Goal: Task Accomplishment & Management: Use online tool/utility

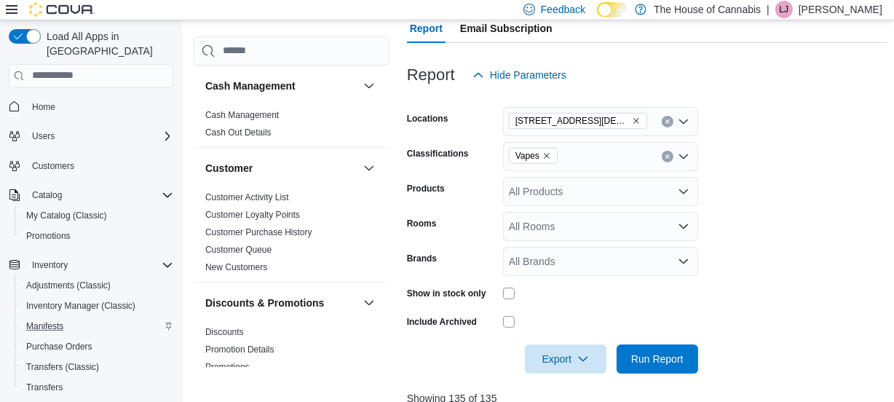
scroll to position [131, 0]
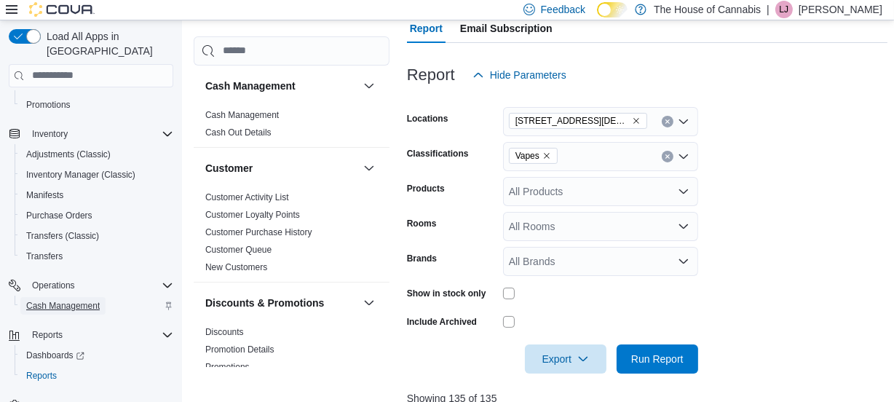
click at [70, 300] on span "Cash Management" at bounding box center [63, 306] width 74 height 12
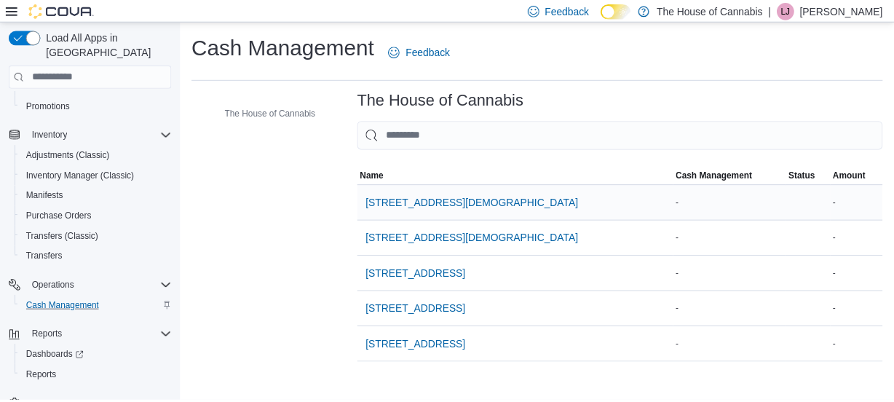
scroll to position [117, 0]
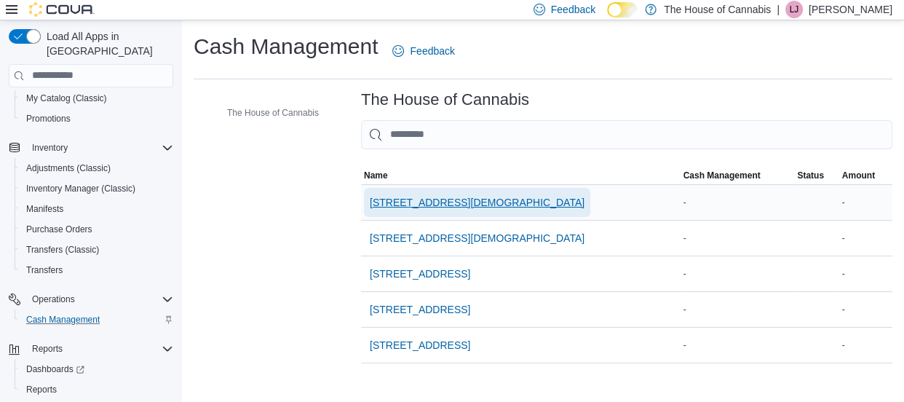
click at [459, 197] on span "[STREET_ADDRESS][DEMOGRAPHIC_DATA]" at bounding box center [477, 202] width 215 height 15
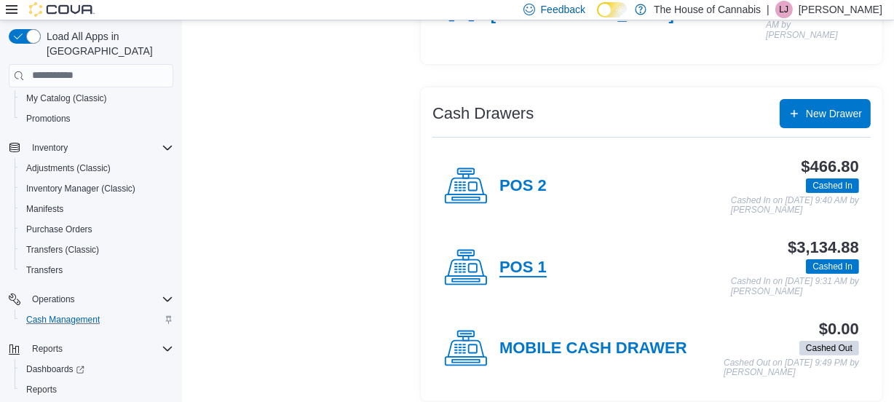
click at [524, 258] on h4 "POS 1" at bounding box center [522, 267] width 47 height 19
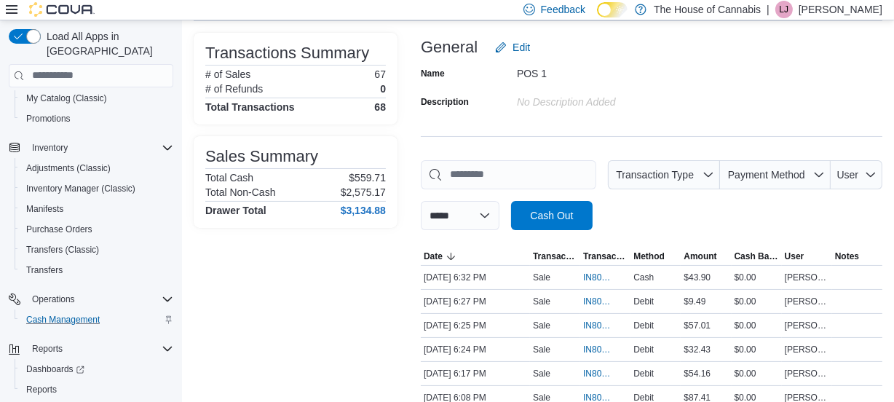
scroll to position [81, 0]
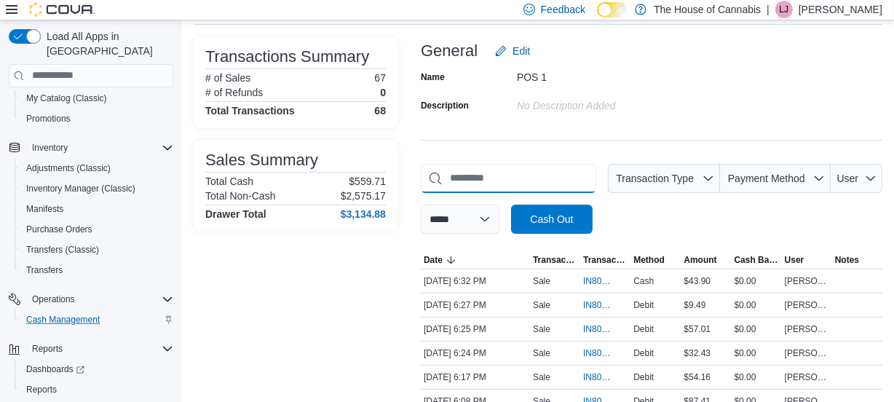
click at [510, 183] on input "This is a search bar. As you type, the results lower in the page will automatic…" at bounding box center [508, 178] width 175 height 29
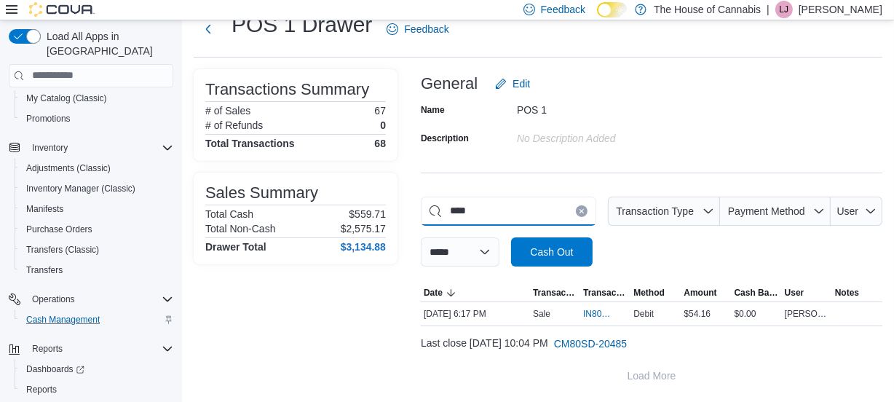
scroll to position [47, 0]
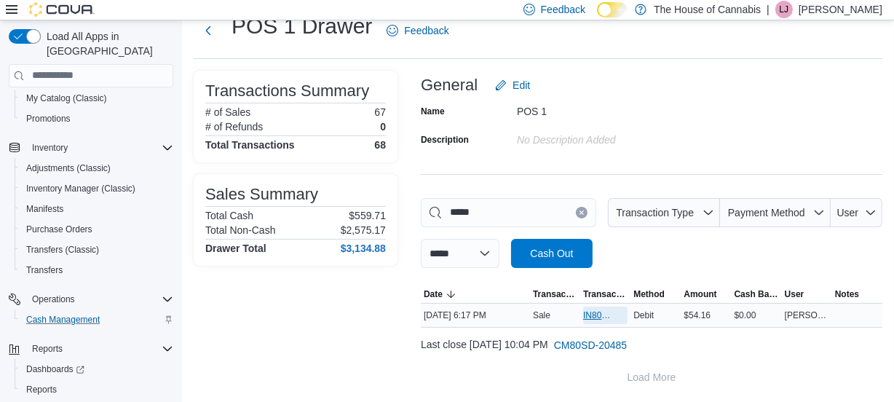
click at [598, 312] on span "IN80SD-242207" at bounding box center [598, 315] width 30 height 12
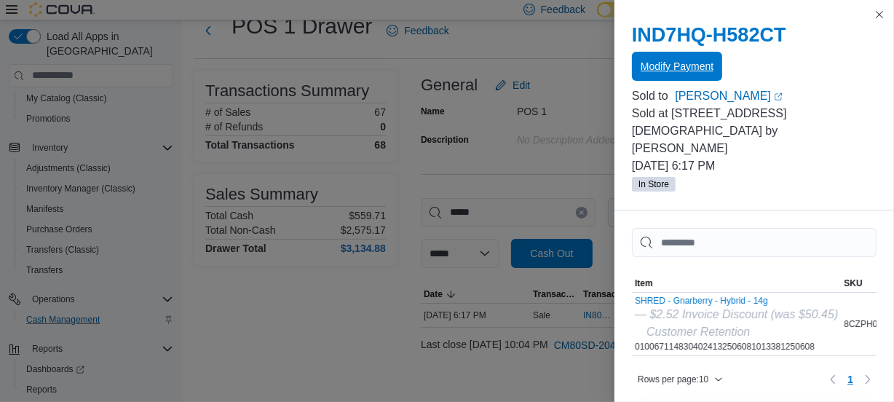
click at [675, 63] on span "Modify Payment" at bounding box center [676, 66] width 73 height 15
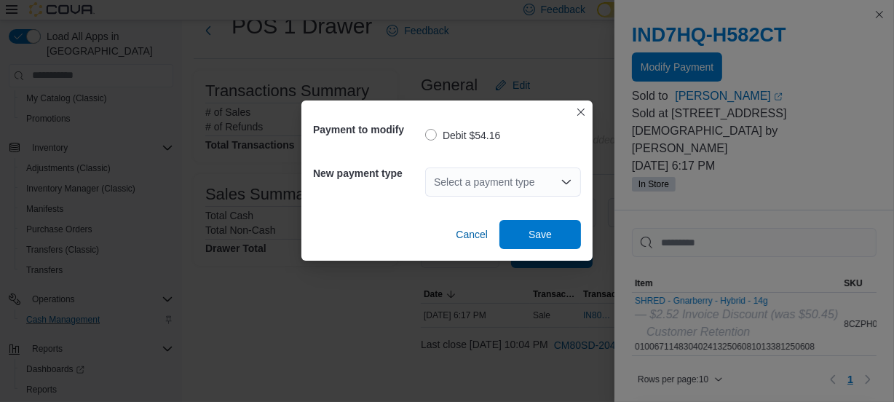
click at [515, 179] on div "Select a payment type" at bounding box center [503, 181] width 156 height 29
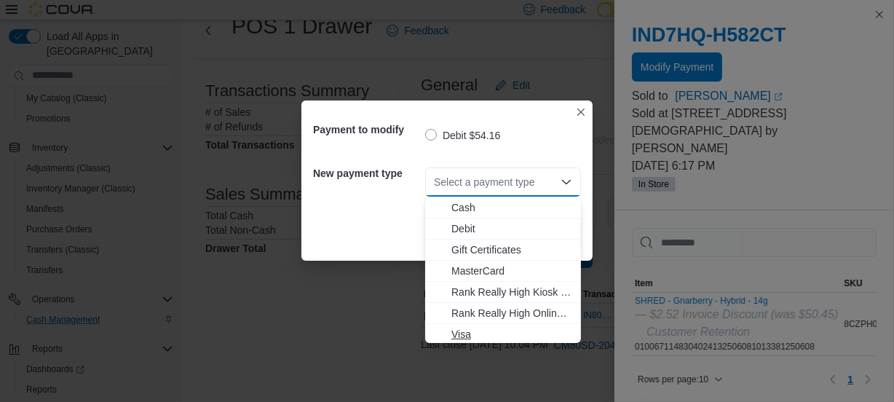
click at [480, 331] on span "Visa" at bounding box center [511, 334] width 121 height 15
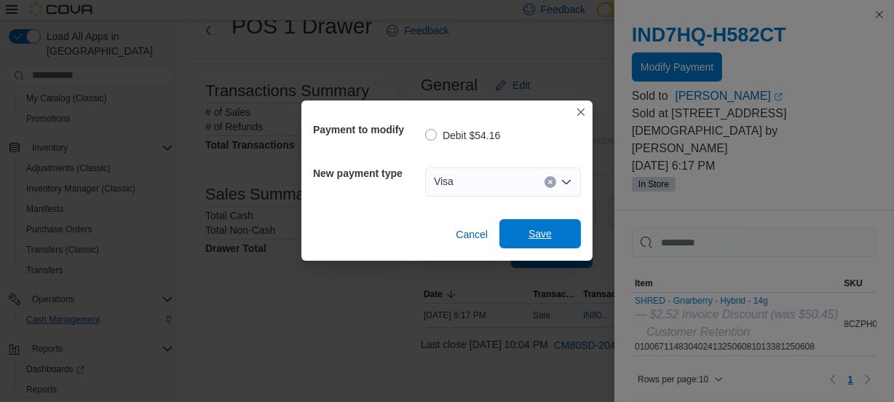
click at [526, 247] on span "Save" at bounding box center [540, 233] width 64 height 29
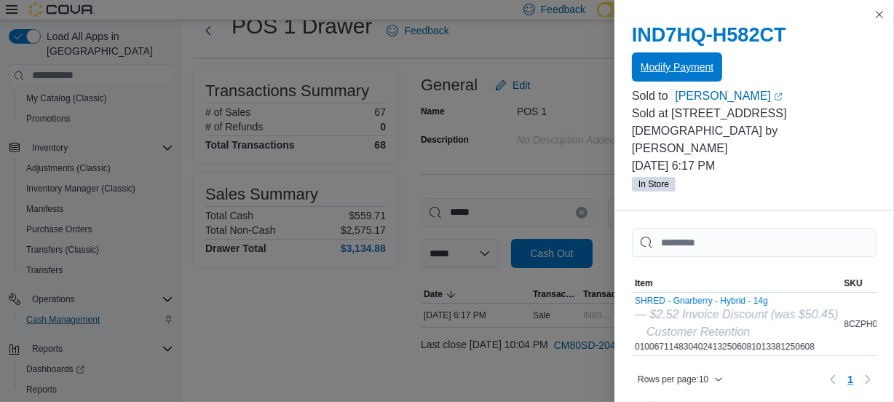
scroll to position [0, 0]
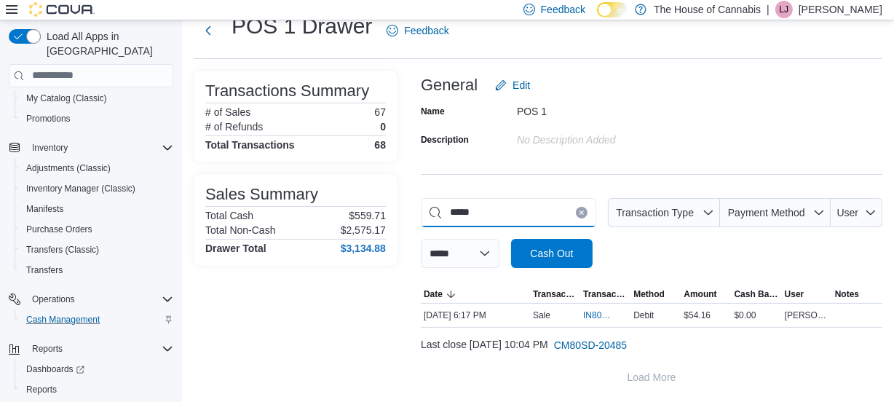
click at [488, 218] on input "*****" at bounding box center [508, 212] width 175 height 29
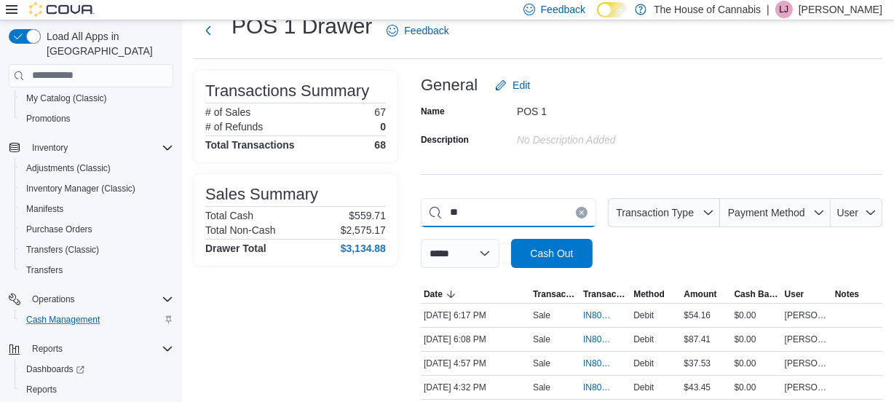
type input "*"
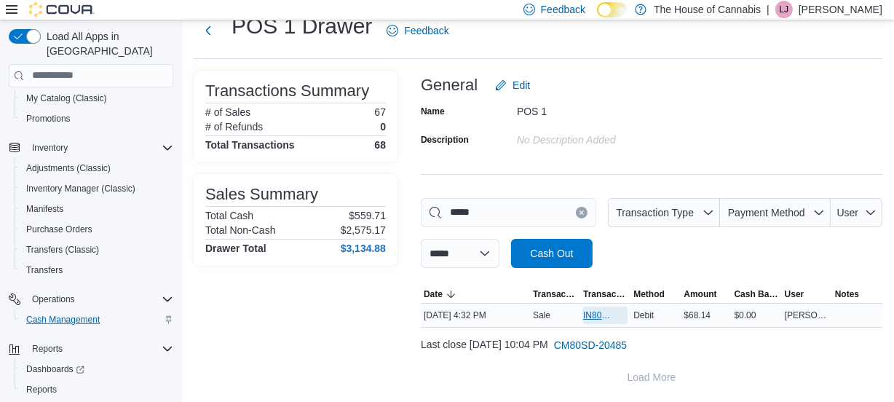
click at [600, 320] on span "IN80SD-242193" at bounding box center [605, 314] width 44 height 17
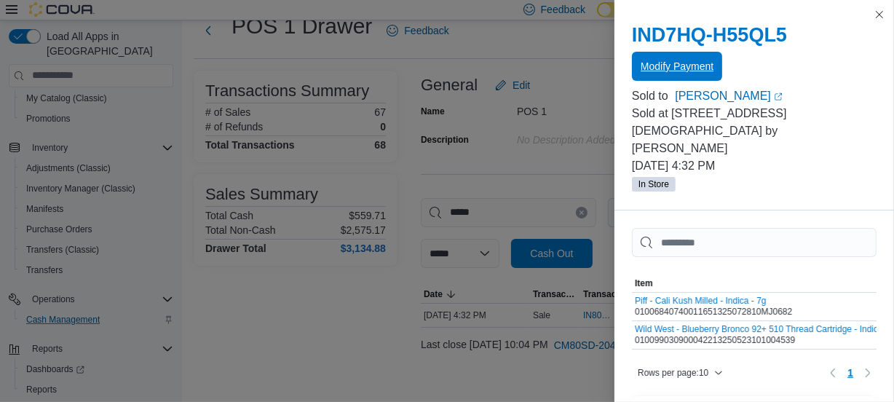
click at [676, 66] on span "Modify Payment" at bounding box center [676, 66] width 73 height 15
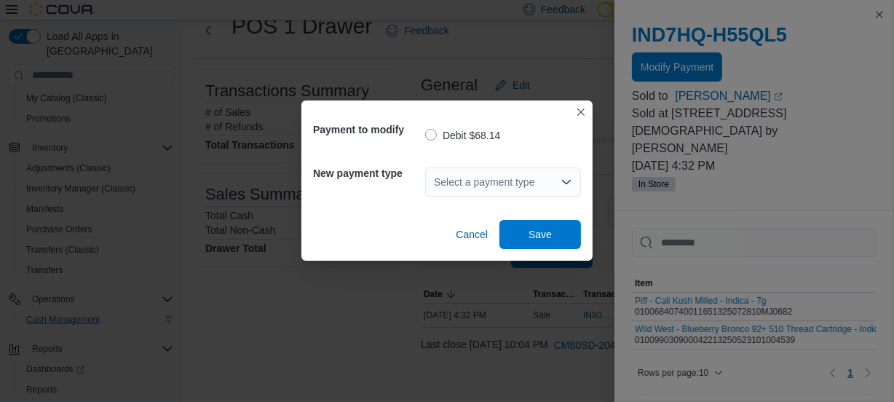
click at [531, 183] on div "Select a payment type" at bounding box center [503, 181] width 156 height 29
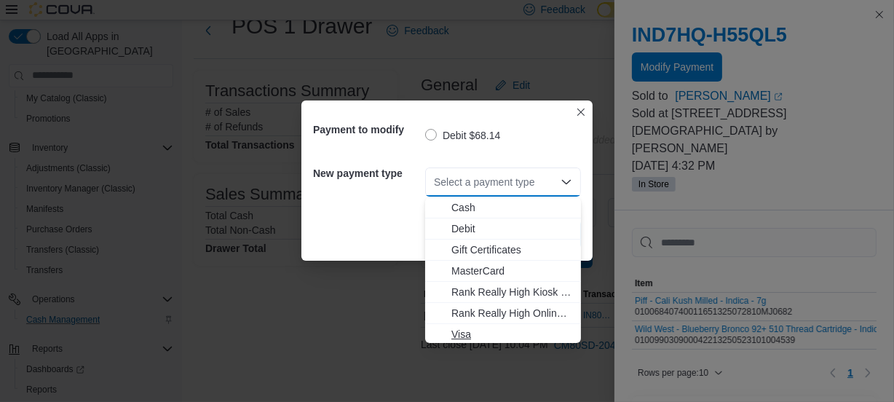
click at [488, 334] on span "Visa" at bounding box center [511, 334] width 121 height 15
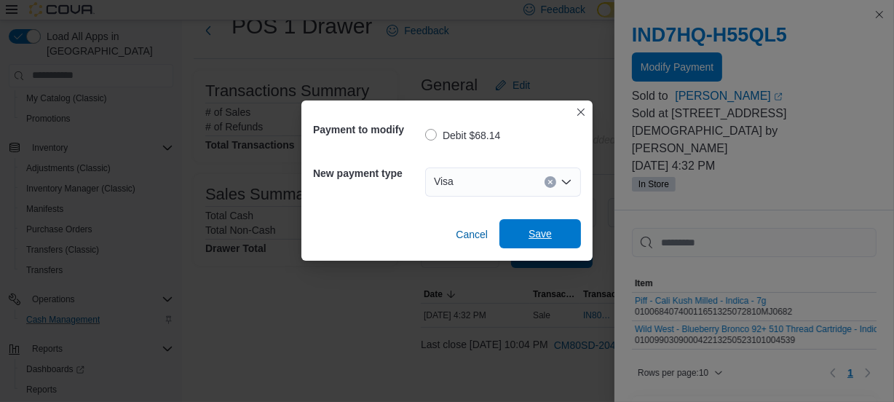
click at [541, 237] on span "Save" at bounding box center [539, 233] width 23 height 15
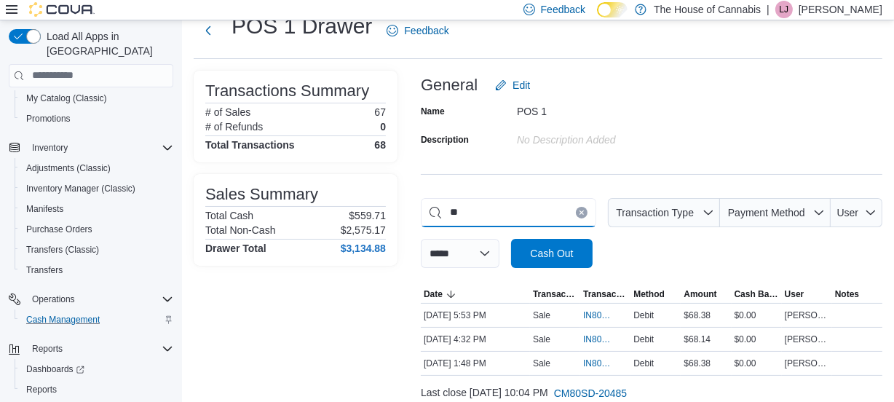
type input "*"
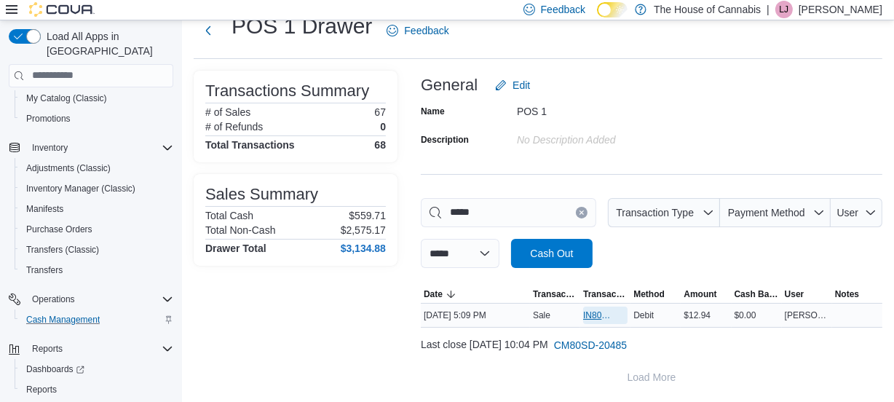
click at [598, 320] on span "IN80SD-242201" at bounding box center [605, 314] width 44 height 17
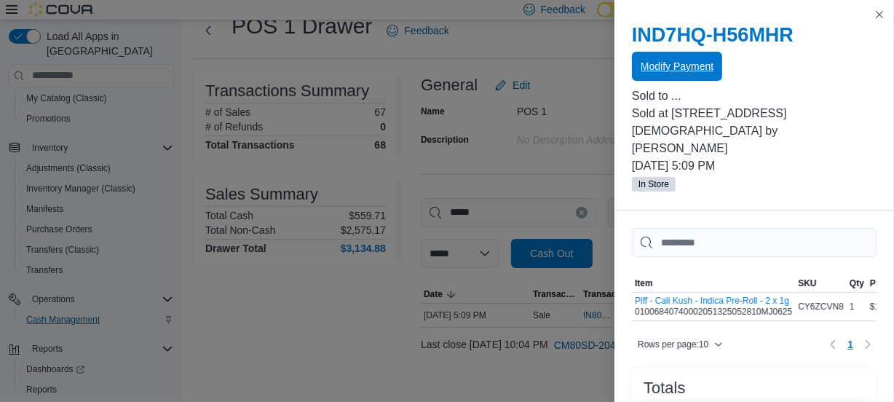
click at [672, 66] on span "Modify Payment" at bounding box center [676, 66] width 73 height 15
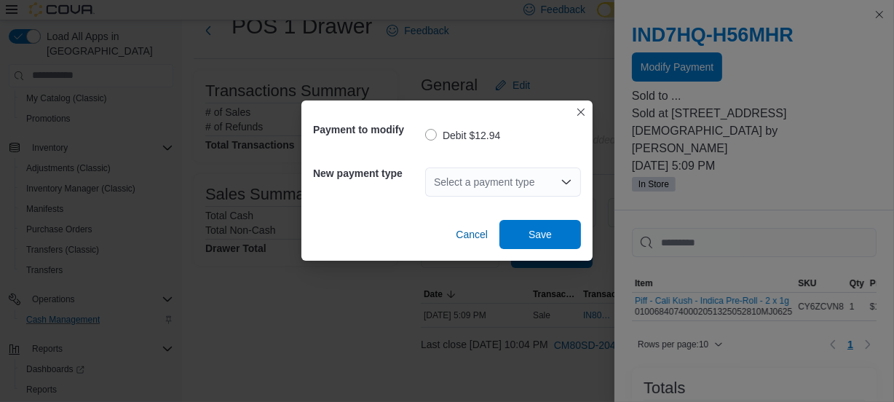
click at [475, 174] on div "Select a payment type" at bounding box center [503, 181] width 156 height 29
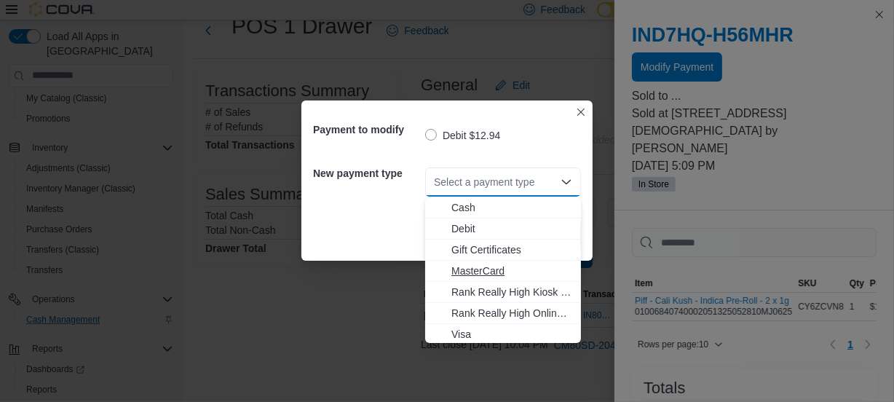
click at [495, 271] on span "MasterCard" at bounding box center [511, 270] width 121 height 15
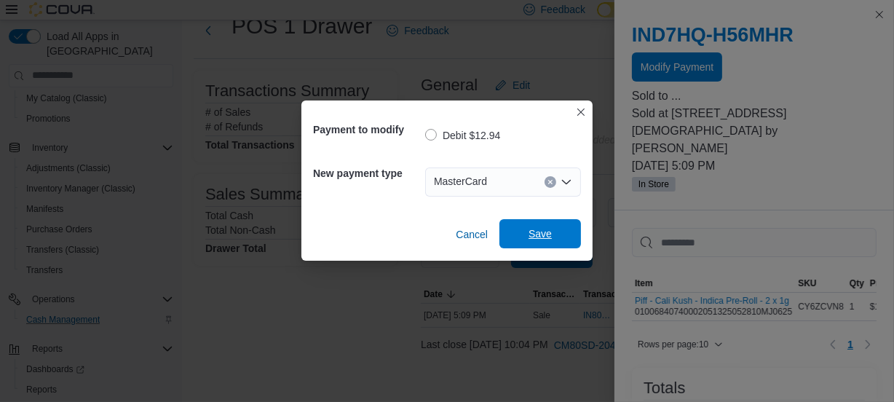
click at [532, 242] on span "Save" at bounding box center [540, 233] width 64 height 29
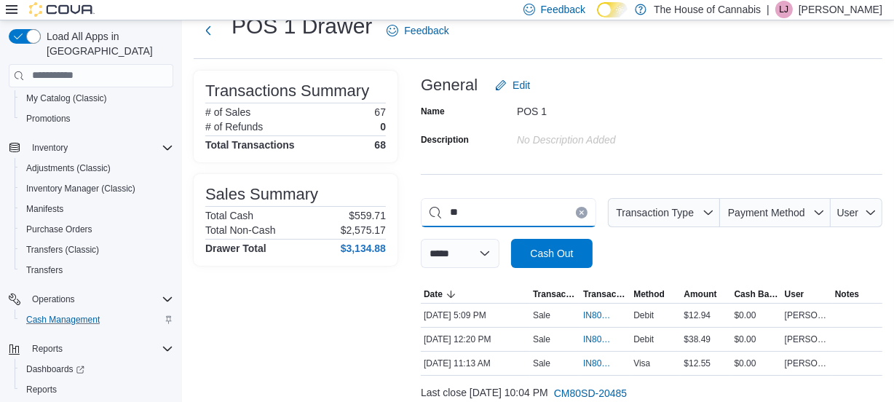
type input "*"
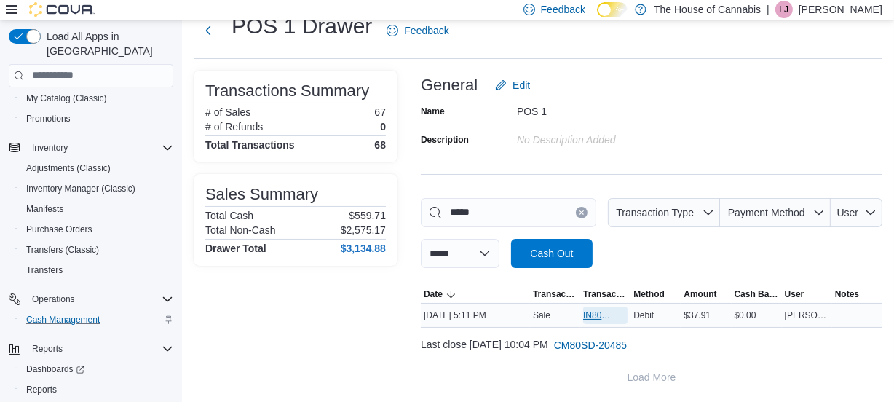
click at [590, 314] on span "IN80SD-242202" at bounding box center [598, 315] width 30 height 12
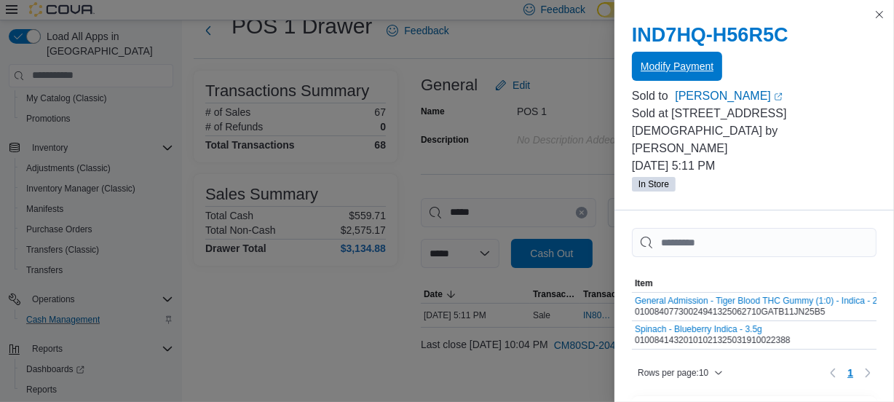
click at [657, 58] on span "Modify Payment" at bounding box center [676, 66] width 73 height 29
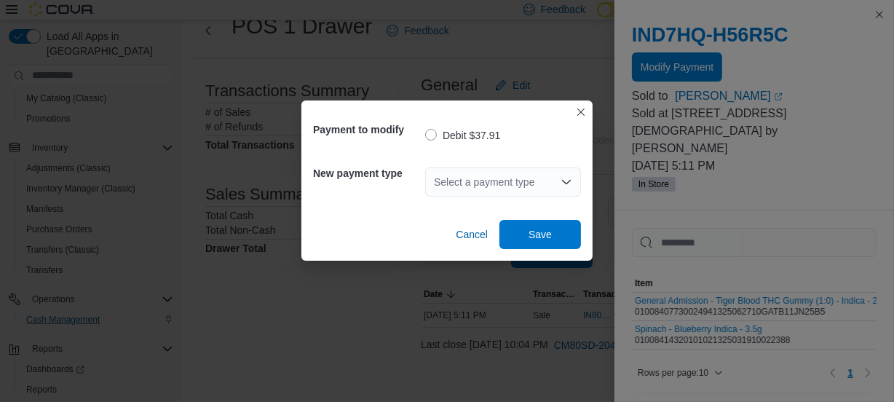
click at [474, 183] on div "Select a payment type" at bounding box center [503, 181] width 156 height 29
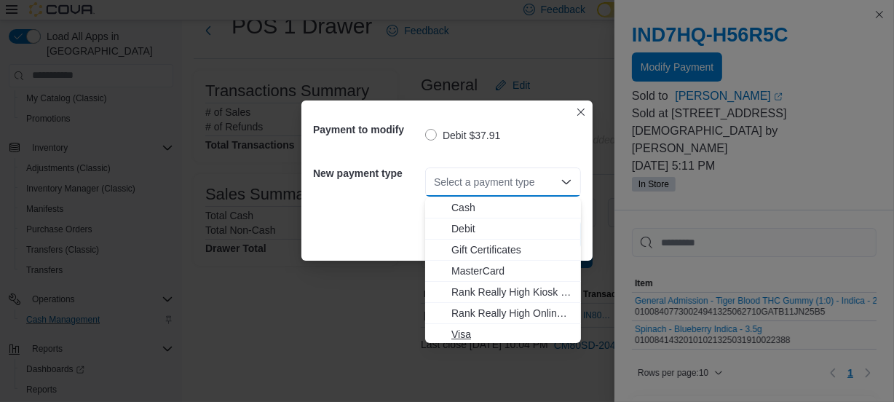
click at [499, 340] on span "Visa" at bounding box center [511, 334] width 121 height 15
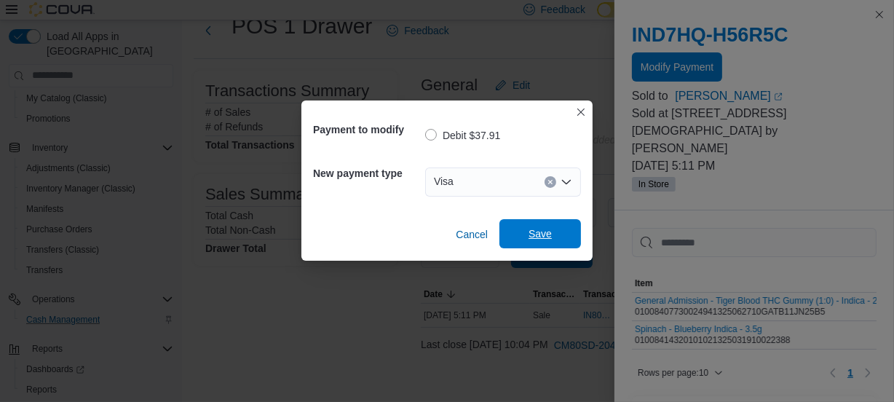
click at [541, 233] on span "Save" at bounding box center [539, 233] width 23 height 15
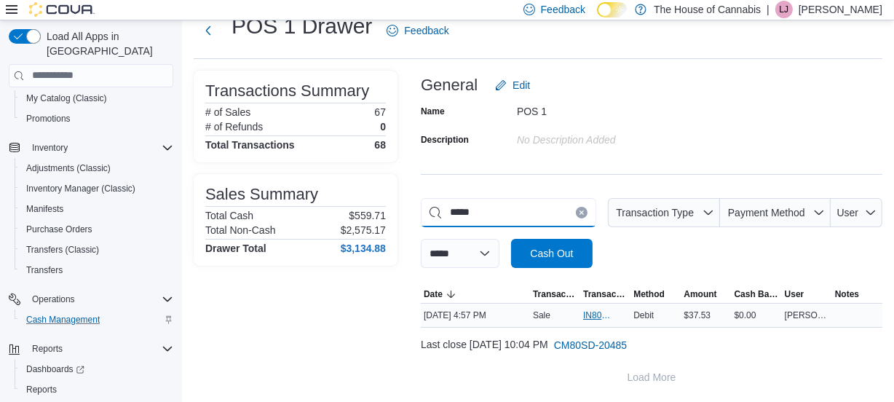
type input "*****"
click at [598, 310] on span "IN80SD-242198" at bounding box center [598, 315] width 30 height 12
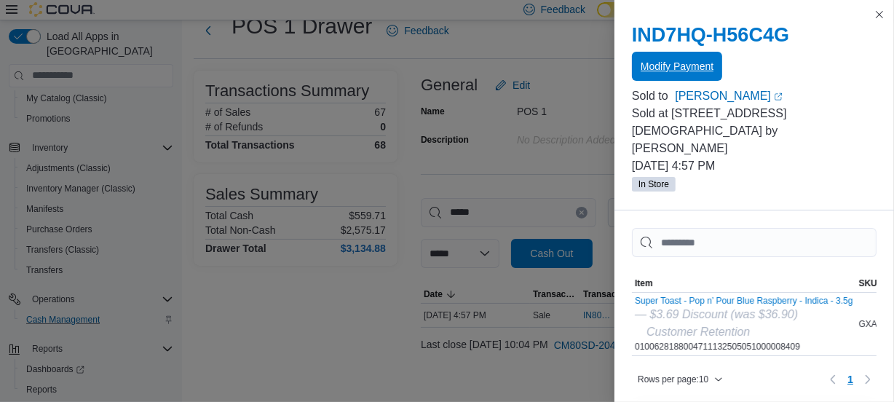
click at [659, 69] on span "Modify Payment" at bounding box center [676, 66] width 73 height 15
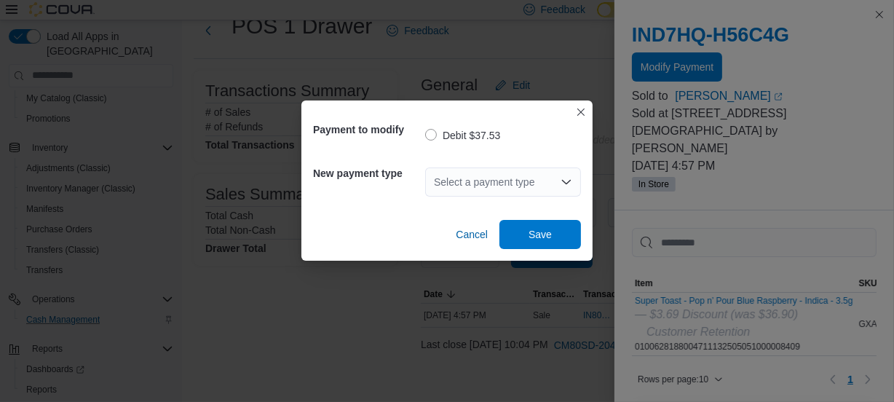
click at [499, 185] on div "Select a payment type" at bounding box center [503, 181] width 156 height 29
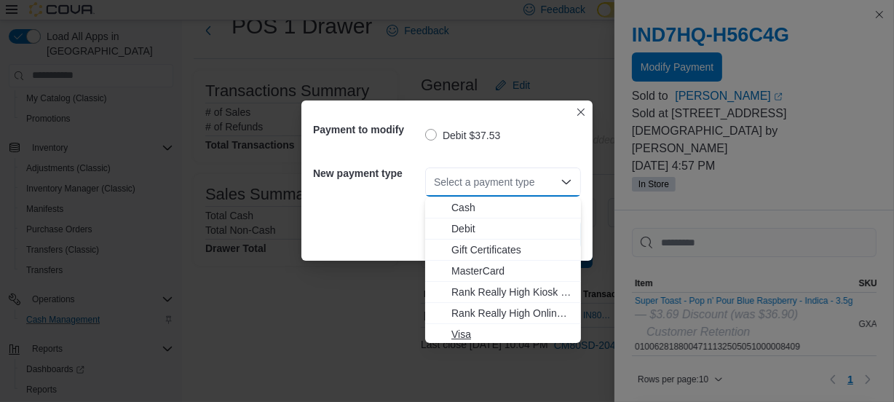
click at [480, 334] on span "Visa" at bounding box center [511, 334] width 121 height 15
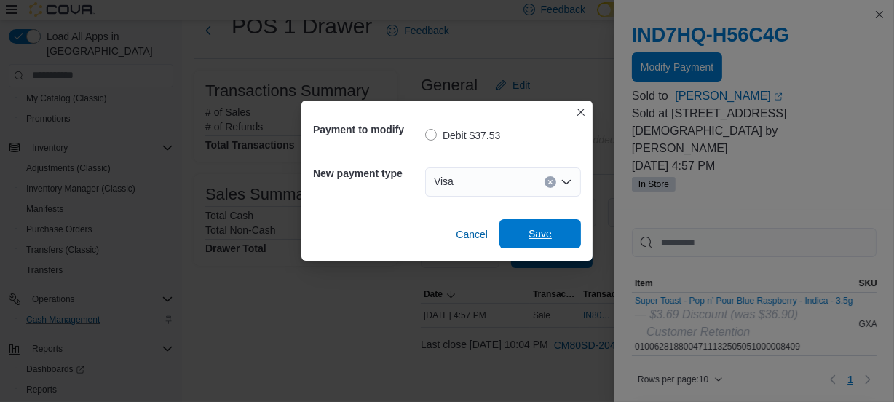
click at [546, 224] on span "Save" at bounding box center [540, 233] width 64 height 29
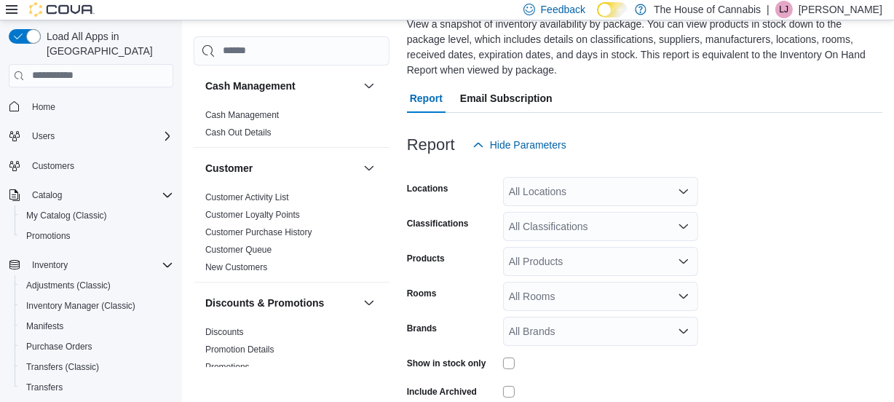
scroll to position [140, 0]
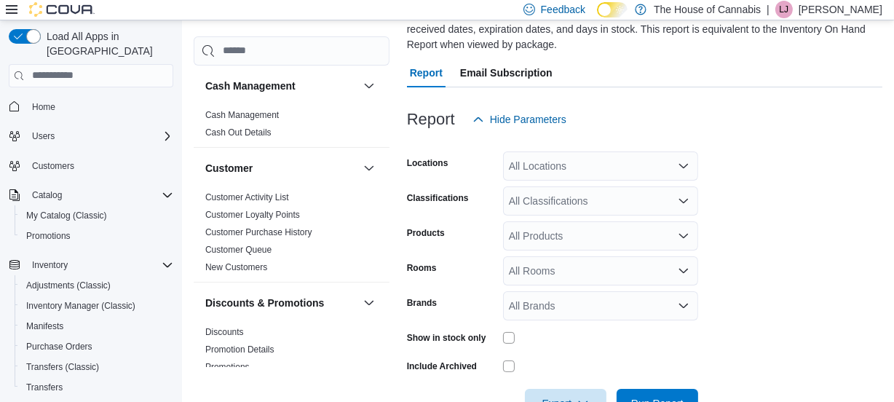
click at [654, 155] on div "All Locations" at bounding box center [600, 165] width 195 height 29
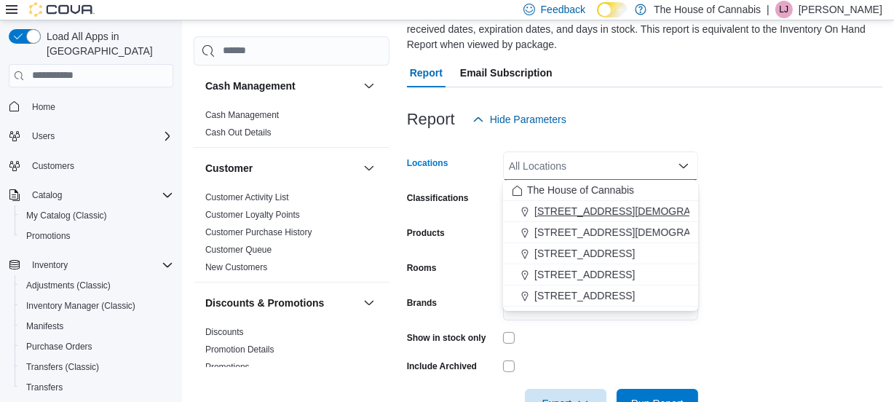
click at [632, 218] on span "[STREET_ADDRESS][DEMOGRAPHIC_DATA]" at bounding box center [641, 211] width 215 height 15
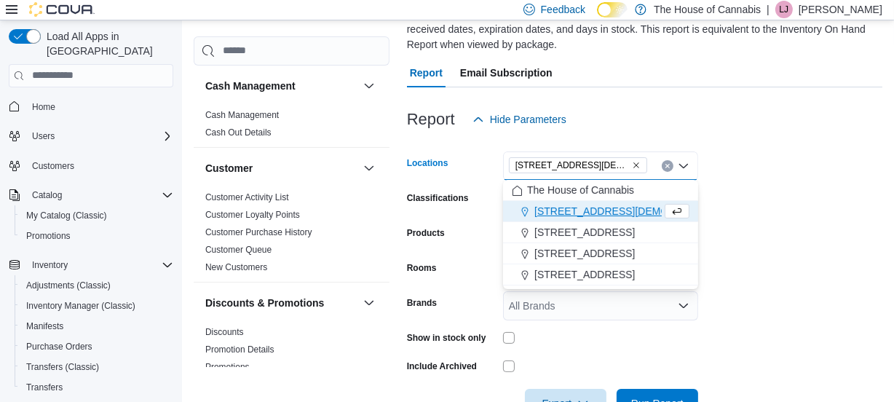
click at [729, 174] on form "Locations 1 Church St, Unit 9 Keswick Combo box. Selected. 1 Church St, Unit 9 …" at bounding box center [644, 276] width 475 height 284
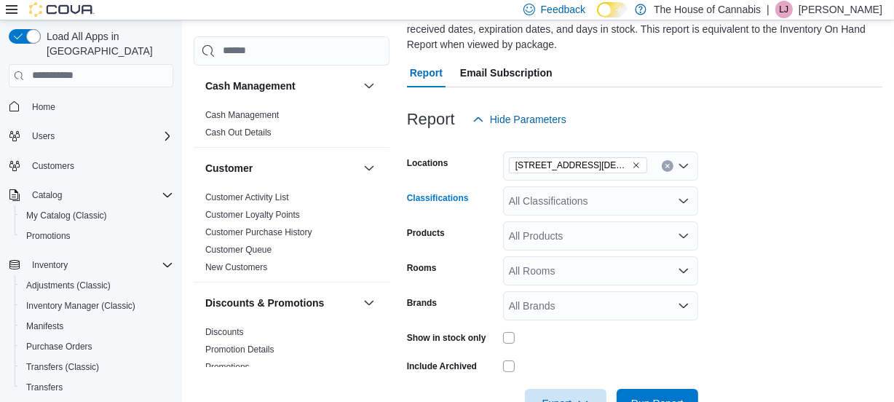
click at [625, 202] on div "All Classifications" at bounding box center [600, 200] width 195 height 29
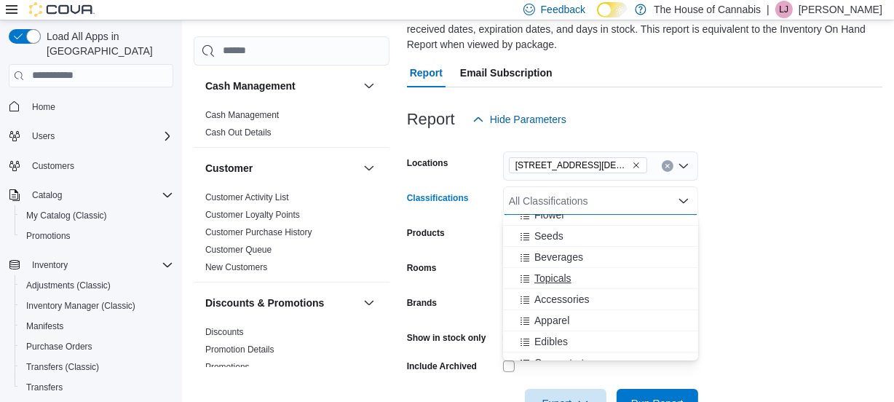
scroll to position [35, 0]
click at [583, 238] on div "Seeds" at bounding box center [601, 232] width 178 height 15
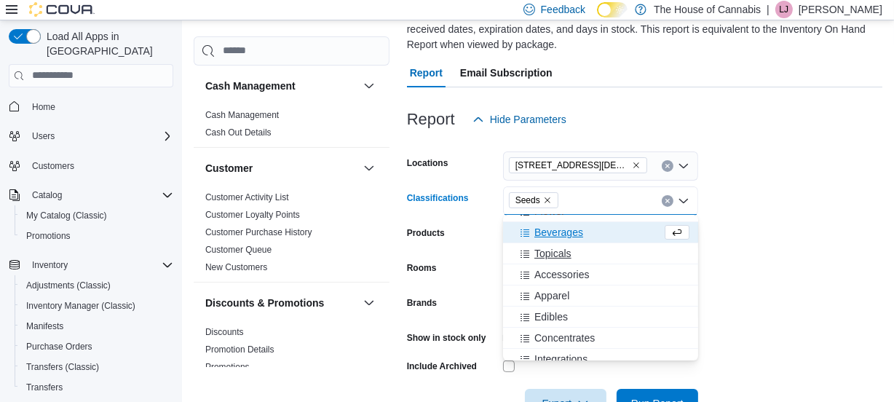
click at [580, 255] on div "Topicals" at bounding box center [601, 253] width 178 height 15
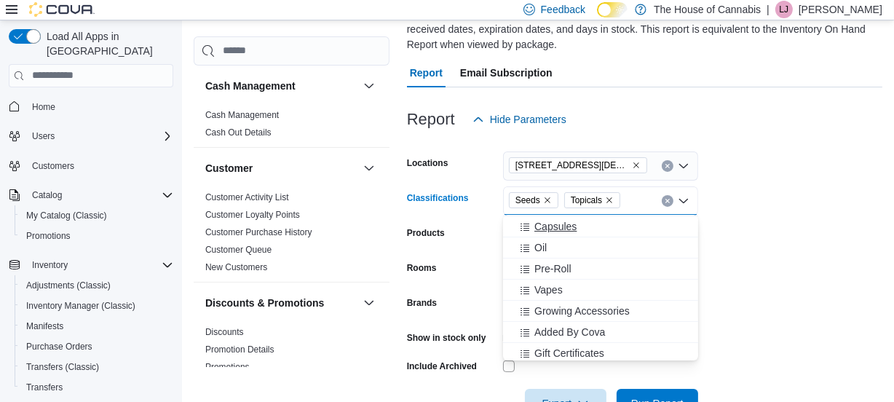
click at [580, 225] on div "Capsules" at bounding box center [601, 226] width 178 height 15
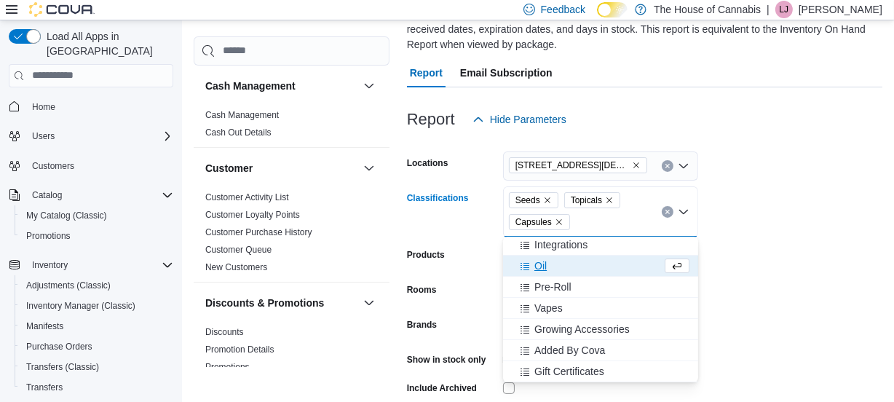
scroll to position [150, 0]
click at [599, 262] on div "Oil" at bounding box center [587, 265] width 150 height 15
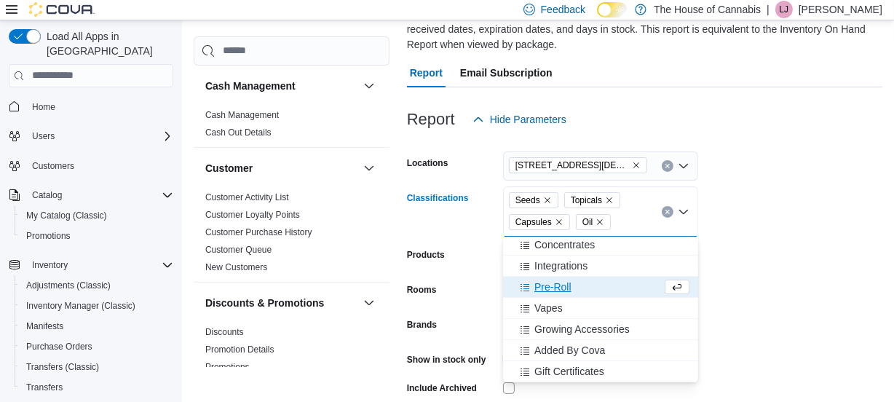
scroll to position [129, 0]
click at [723, 283] on form "Locations 1 Church St, Unit 9 Keswick Classifications Seeds Topicals Capsules O…" at bounding box center [644, 287] width 475 height 306
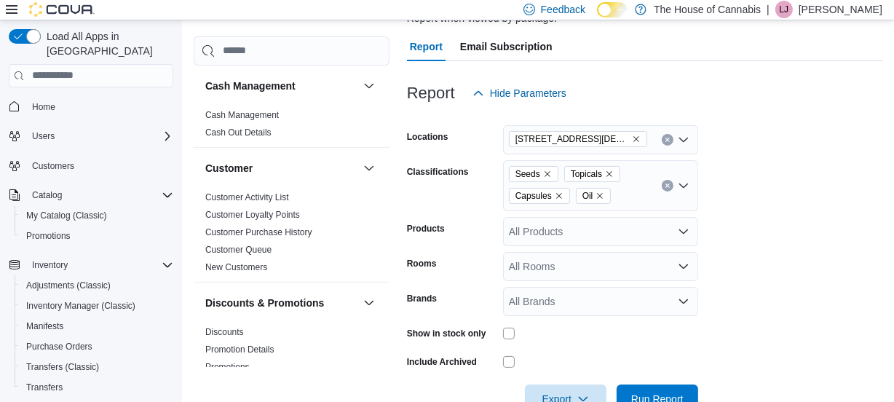
scroll to position [207, 0]
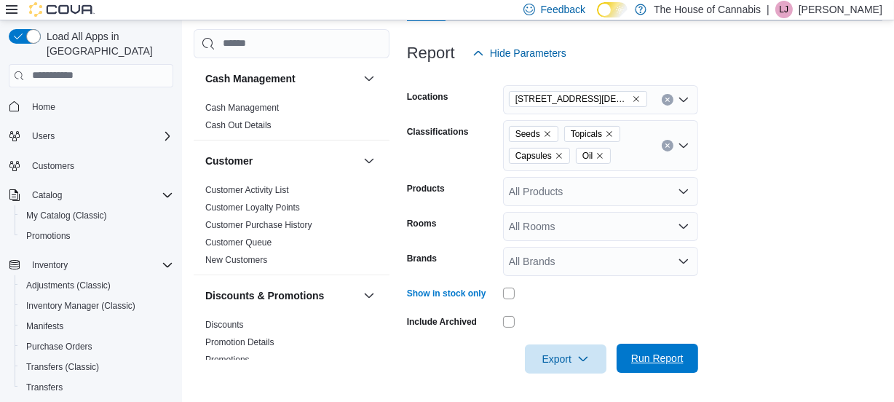
click at [632, 348] on span "Run Report" at bounding box center [657, 358] width 64 height 29
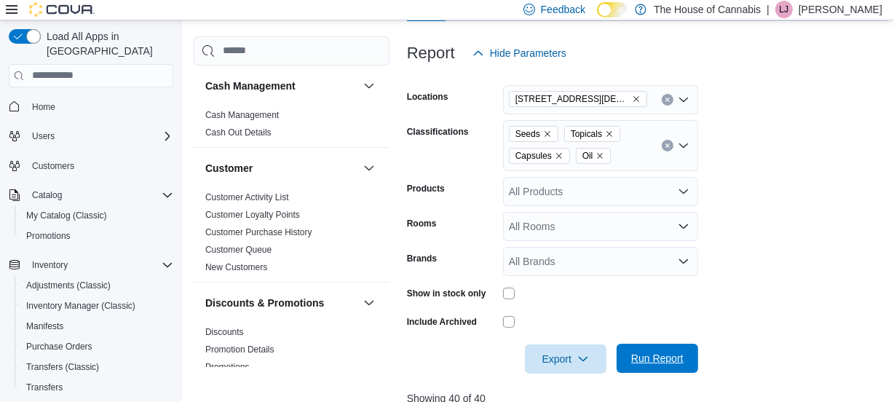
click at [632, 348] on span "Run Report" at bounding box center [657, 358] width 64 height 29
click at [571, 362] on span "Export" at bounding box center [565, 358] width 64 height 29
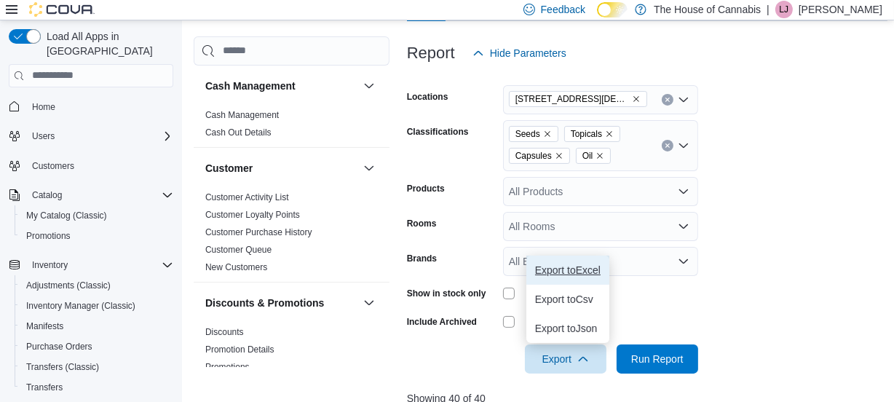
click at [587, 268] on span "Export to Excel" at bounding box center [568, 270] width 66 height 12
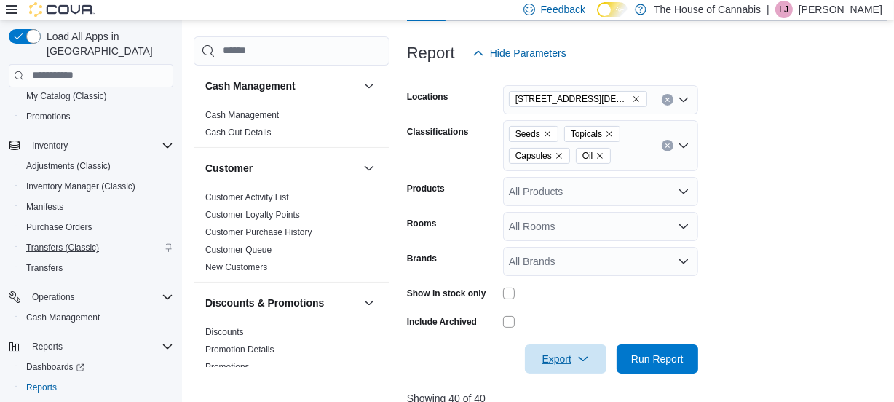
scroll to position [135, 0]
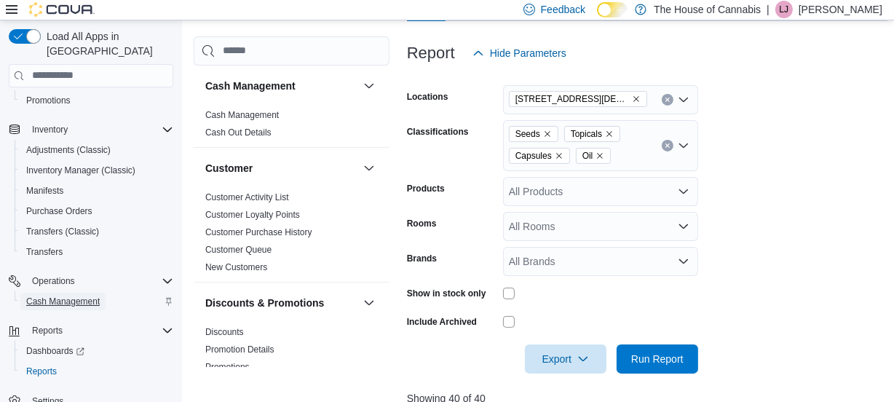
click at [65, 295] on span "Cash Management" at bounding box center [63, 301] width 74 height 12
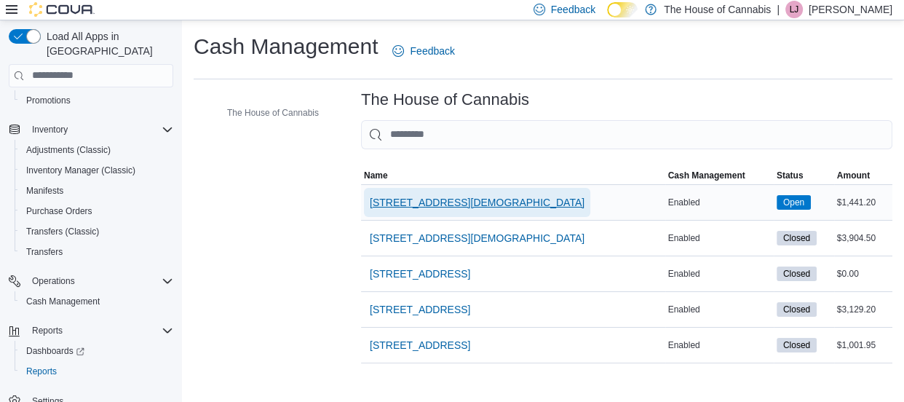
click at [414, 198] on span "[STREET_ADDRESS][DEMOGRAPHIC_DATA]" at bounding box center [477, 202] width 215 height 15
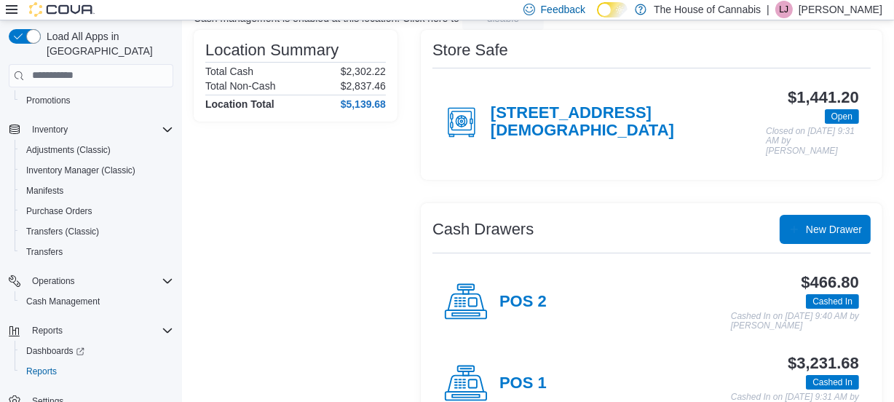
scroll to position [127, 0]
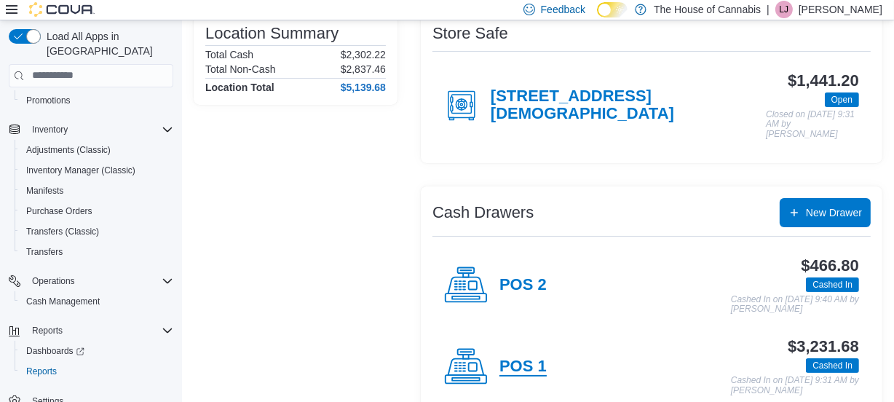
click at [514, 357] on h4 "POS 1" at bounding box center [522, 366] width 47 height 19
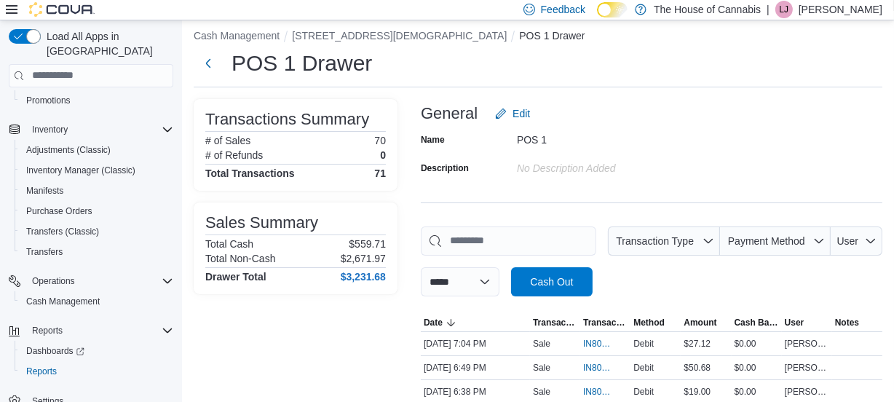
scroll to position [127, 0]
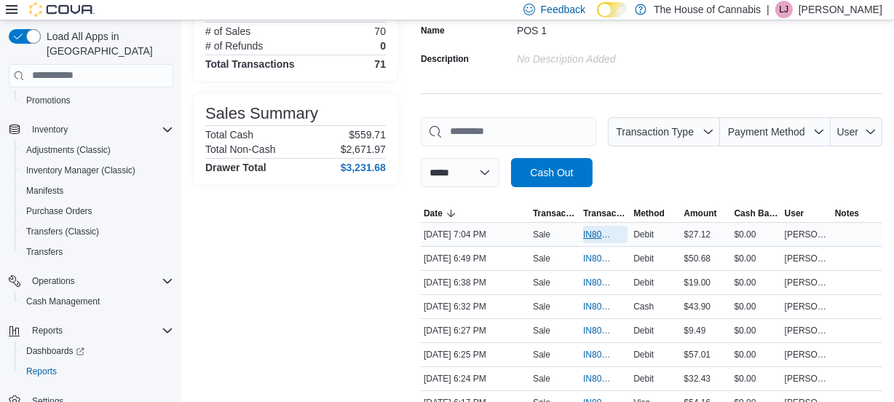
click at [598, 235] on span "IN80SD-242214" at bounding box center [598, 235] width 30 height 12
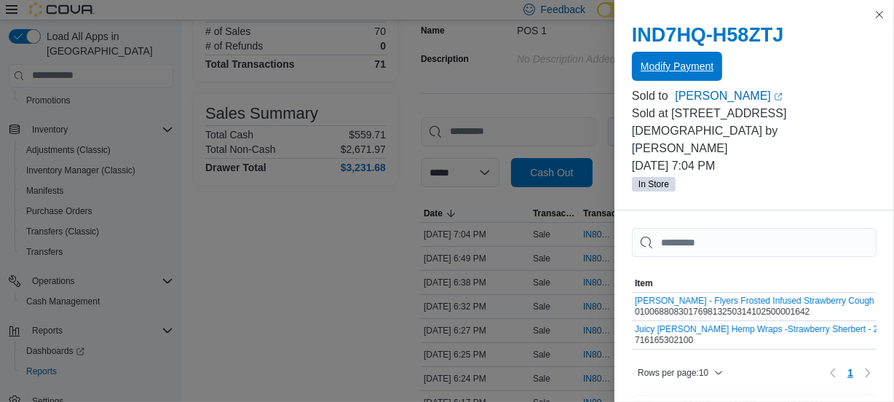
click at [662, 72] on span "Modify Payment" at bounding box center [676, 66] width 73 height 15
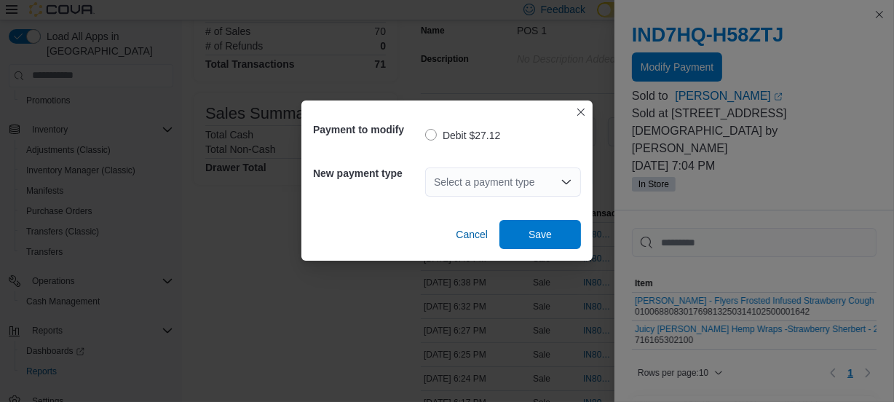
click at [496, 174] on div "Select a payment type" at bounding box center [503, 181] width 156 height 29
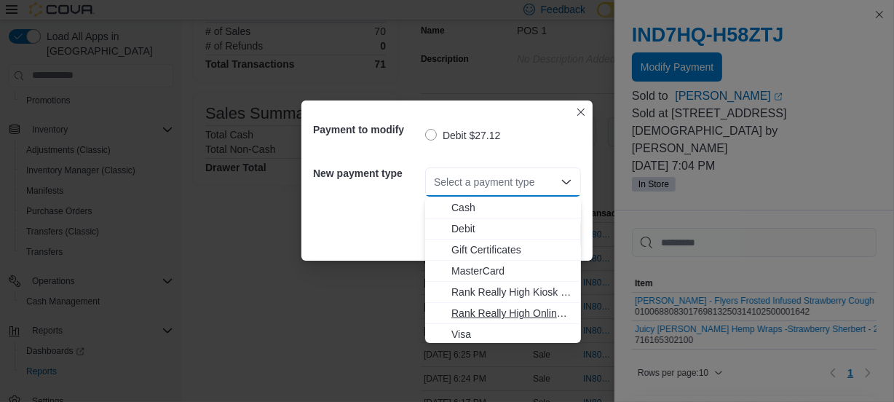
click at [513, 306] on span "Rank Really High Online Payment" at bounding box center [511, 313] width 121 height 15
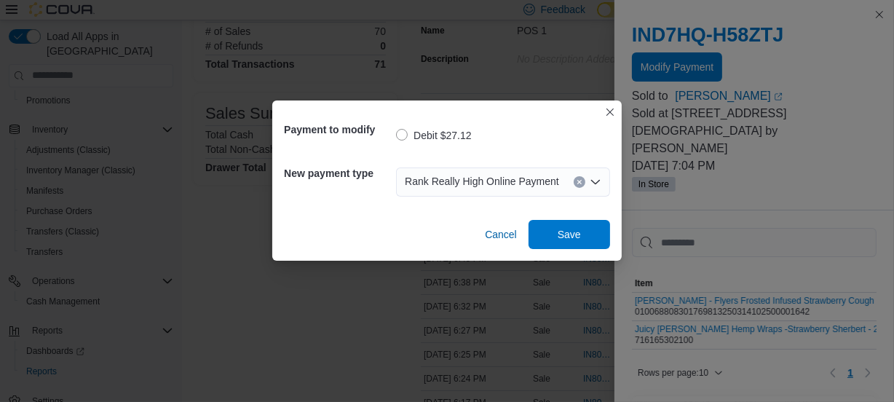
click at [576, 179] on icon "Clear input" at bounding box center [579, 182] width 6 height 6
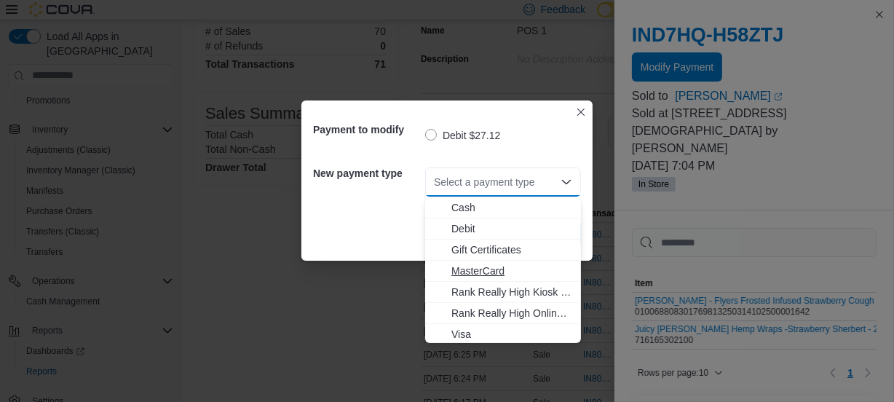
click at [511, 267] on span "MasterCard" at bounding box center [511, 270] width 121 height 15
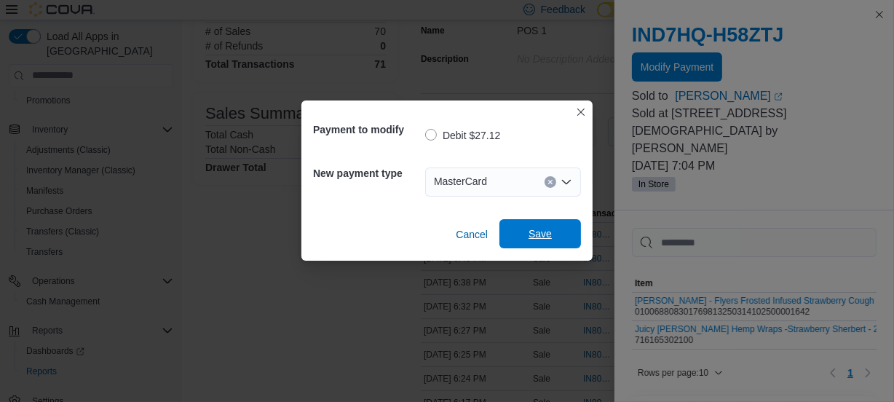
click at [538, 242] on span "Save" at bounding box center [540, 233] width 64 height 29
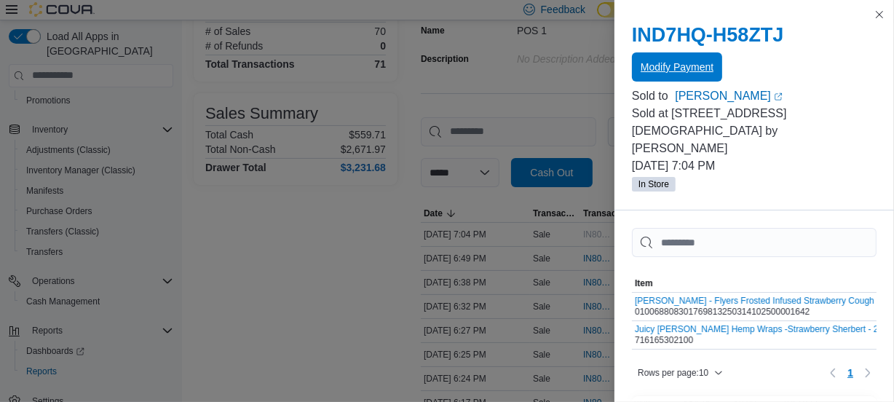
scroll to position [0, 0]
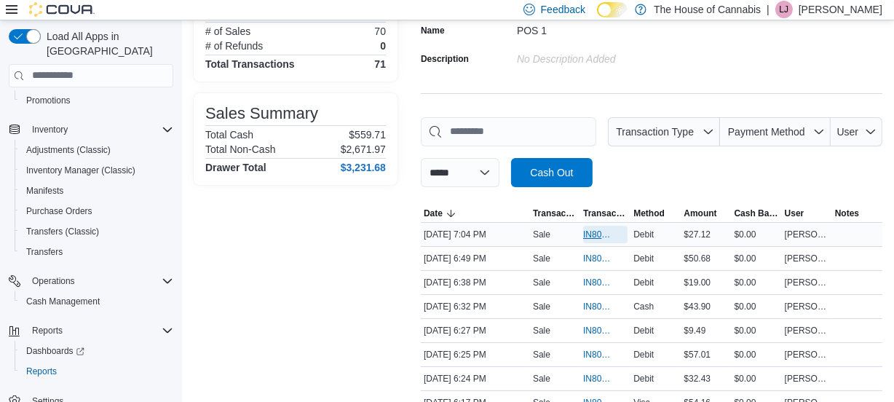
click at [591, 232] on span "IN80SD-242214" at bounding box center [598, 235] width 30 height 12
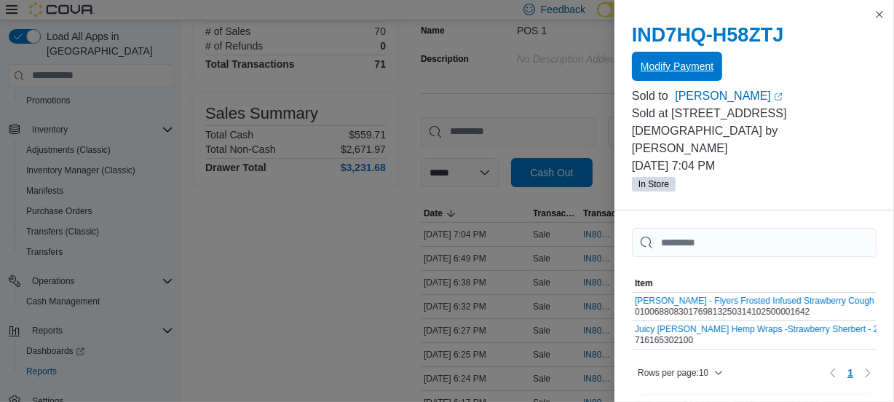
click at [662, 71] on span "Modify Payment" at bounding box center [676, 66] width 73 height 15
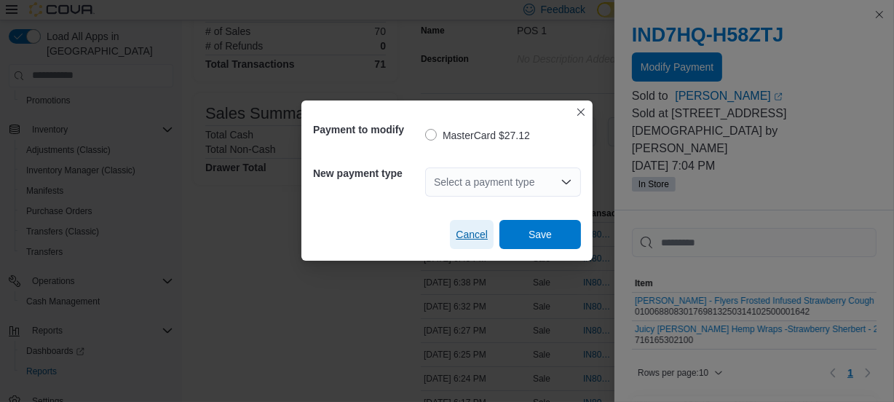
click at [467, 236] on span "Cancel" at bounding box center [472, 234] width 32 height 15
